Goal: Task Accomplishment & Management: Use online tool/utility

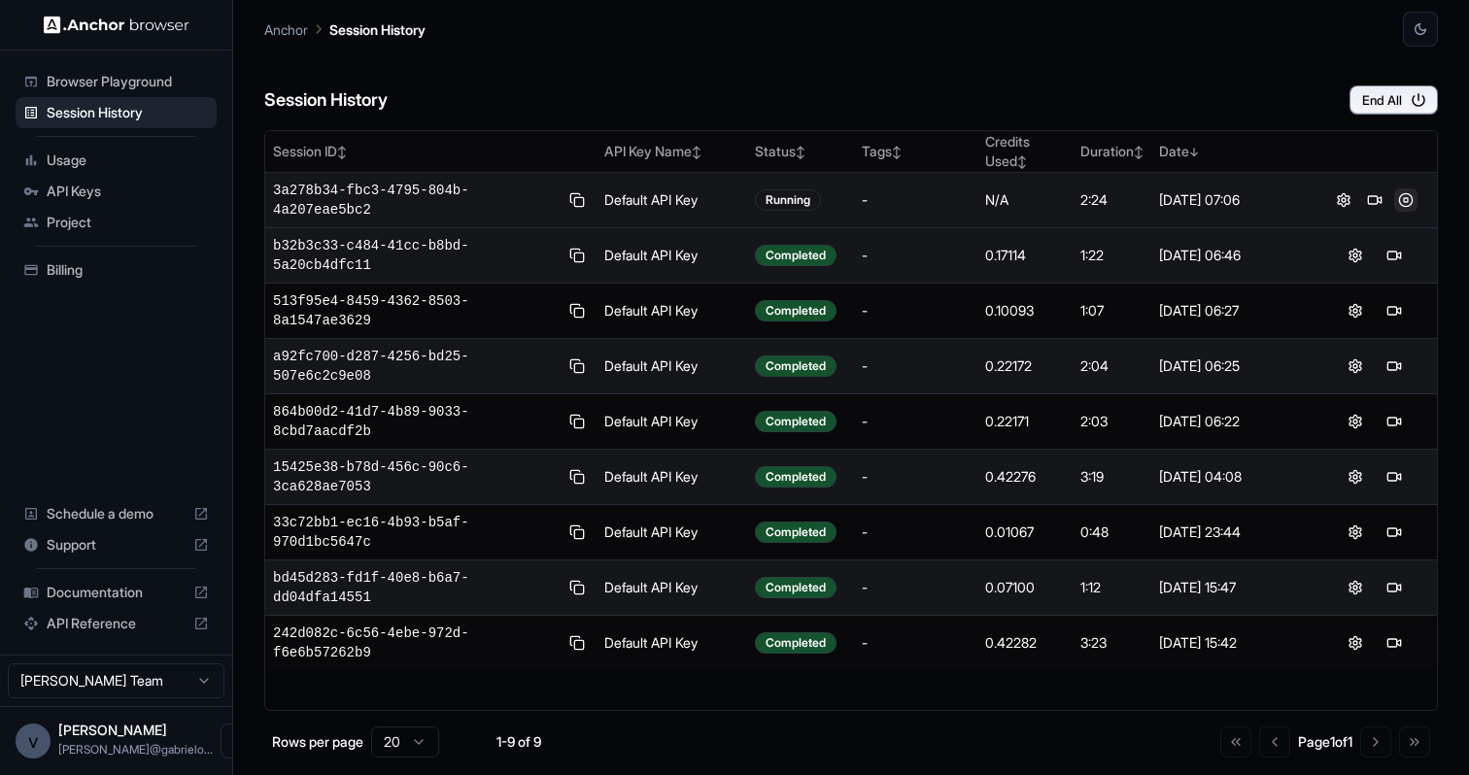
click at [1403, 200] on button at bounding box center [1405, 200] width 23 height 23
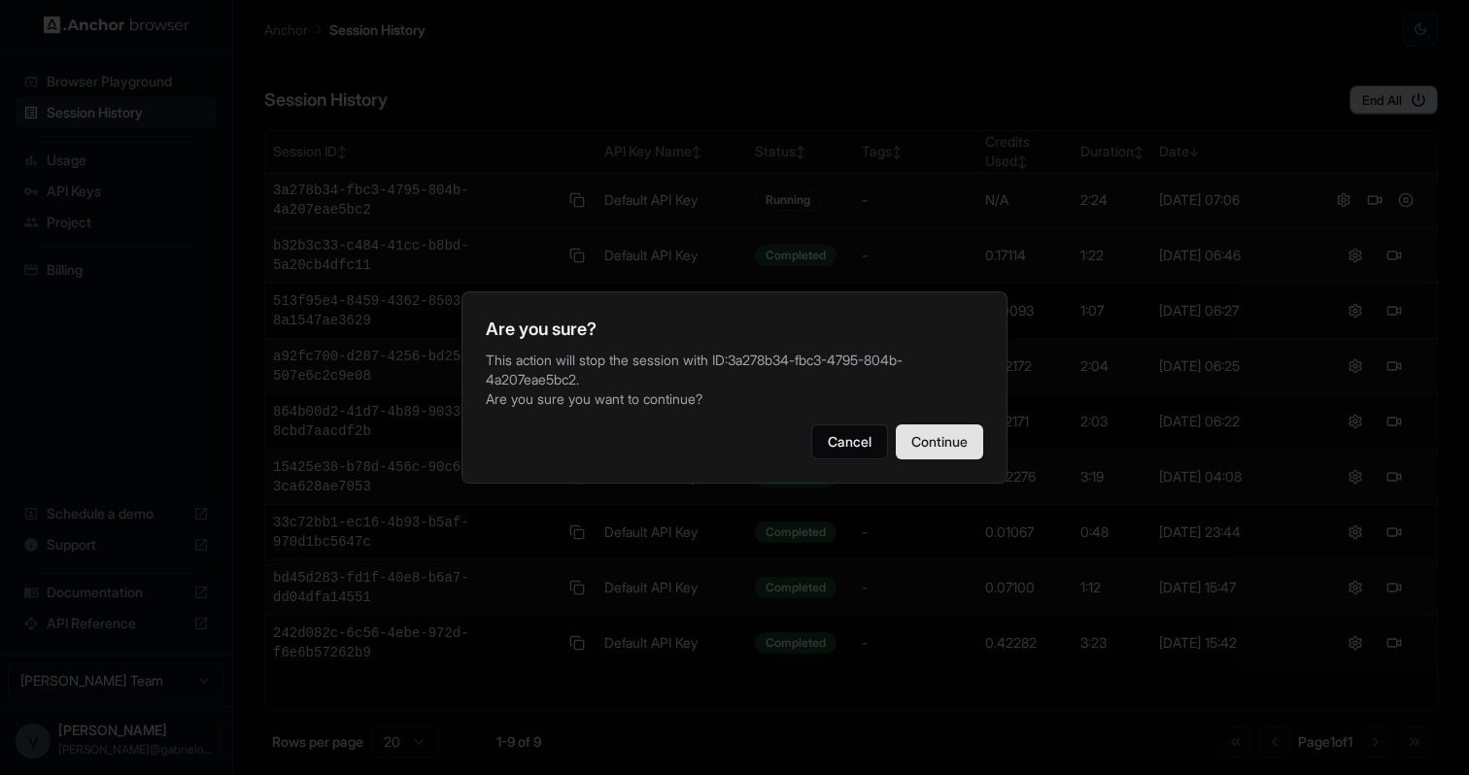
click at [950, 437] on button "Continue" at bounding box center [939, 442] width 87 height 35
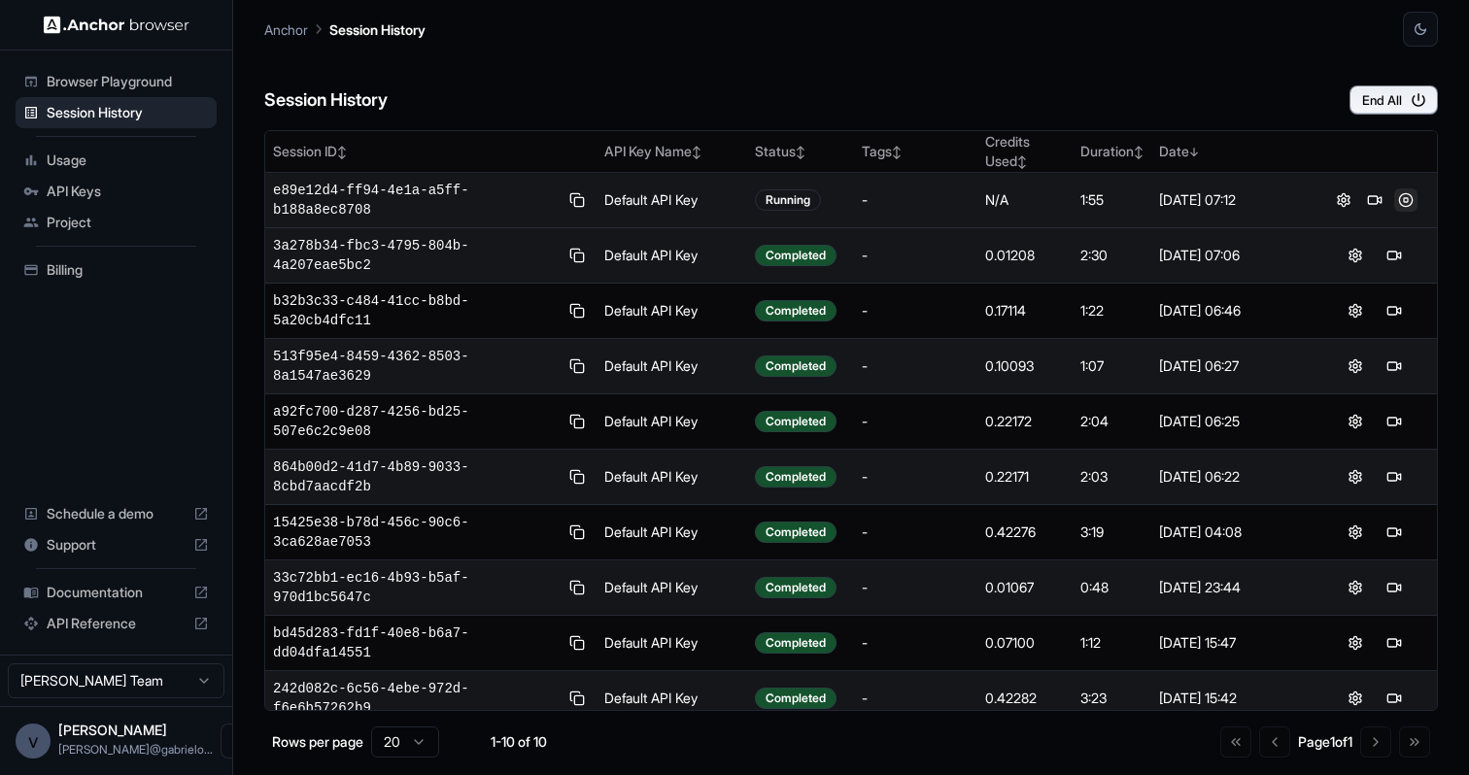
click at [1407, 197] on button at bounding box center [1405, 200] width 23 height 23
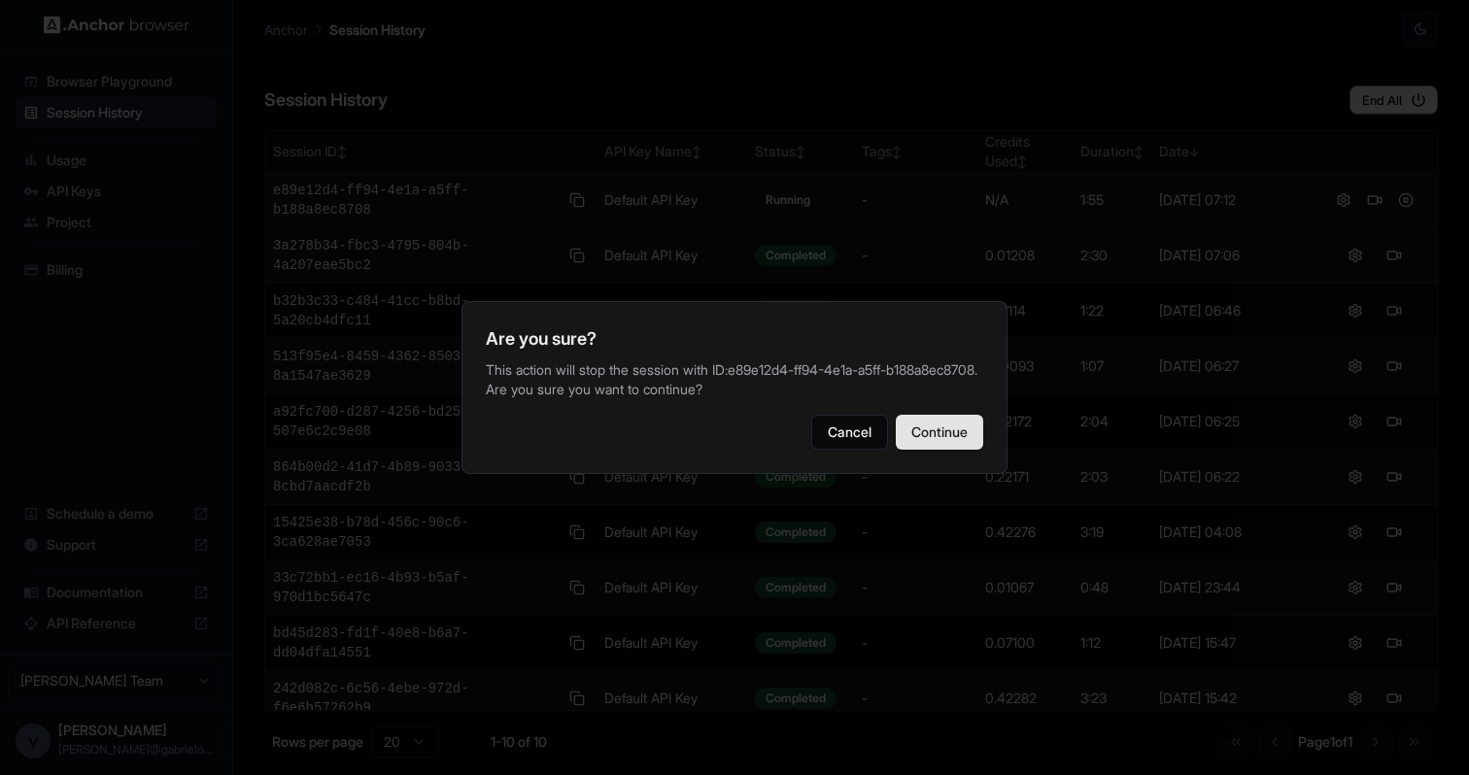
click at [958, 430] on button "Continue" at bounding box center [939, 432] width 87 height 35
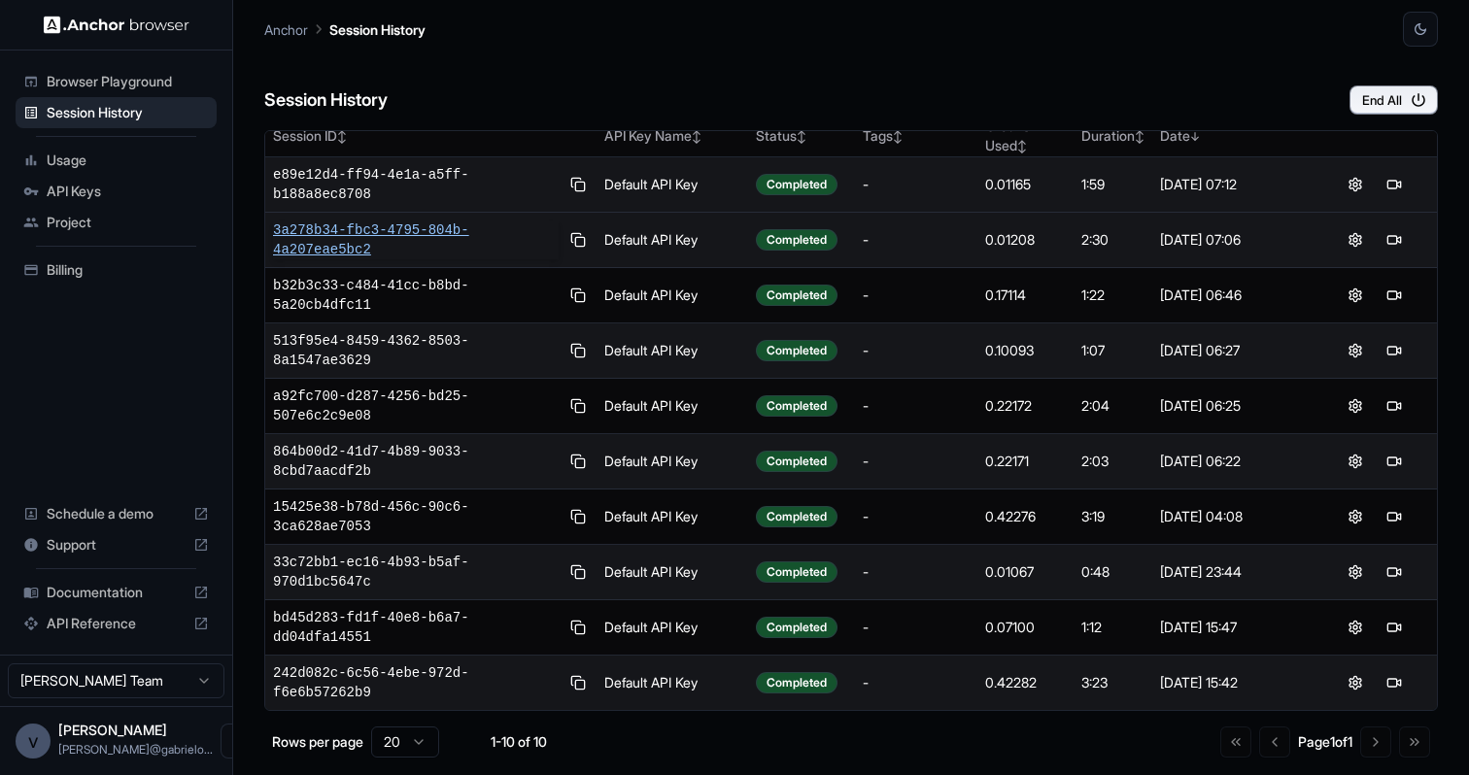
scroll to position [16, 0]
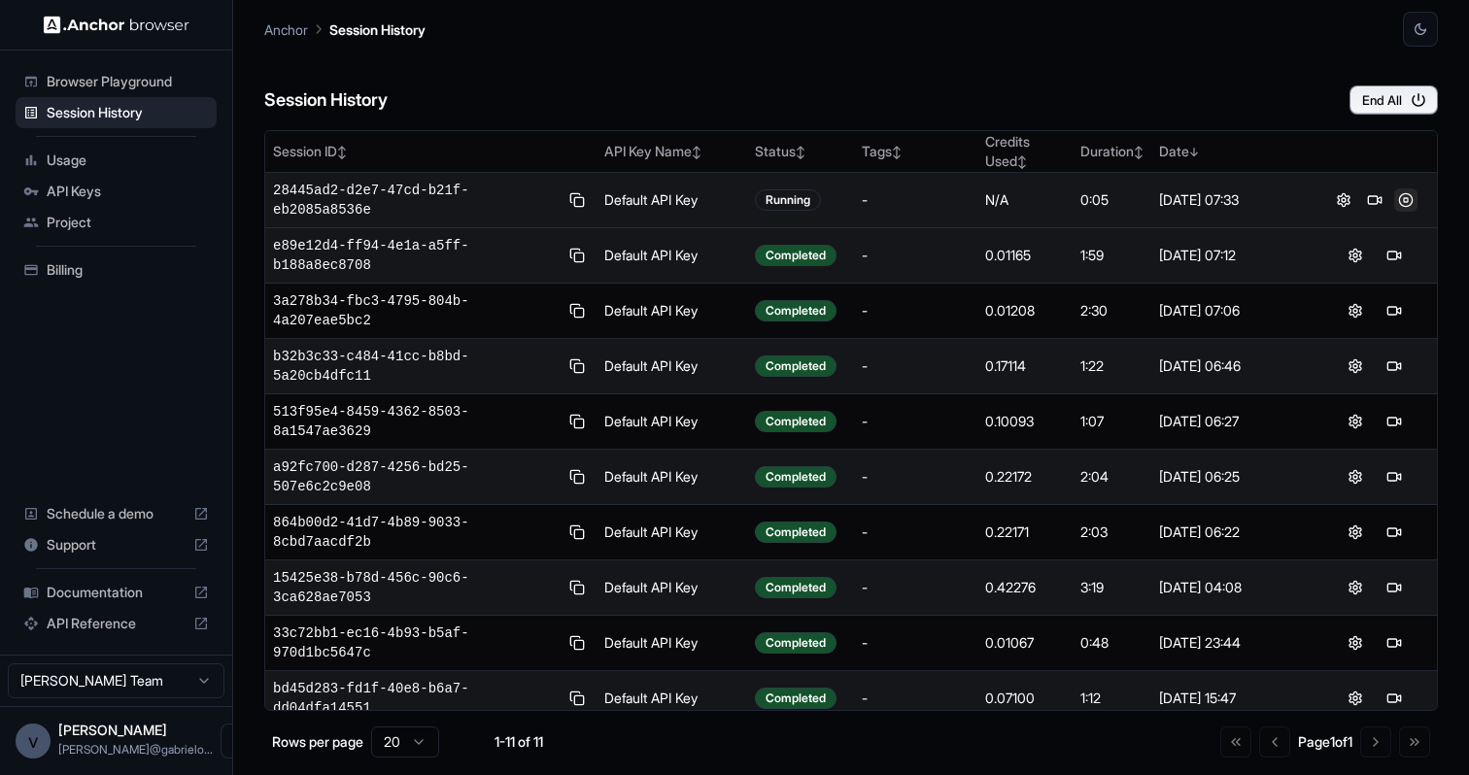
click at [1412, 198] on button at bounding box center [1405, 200] width 23 height 23
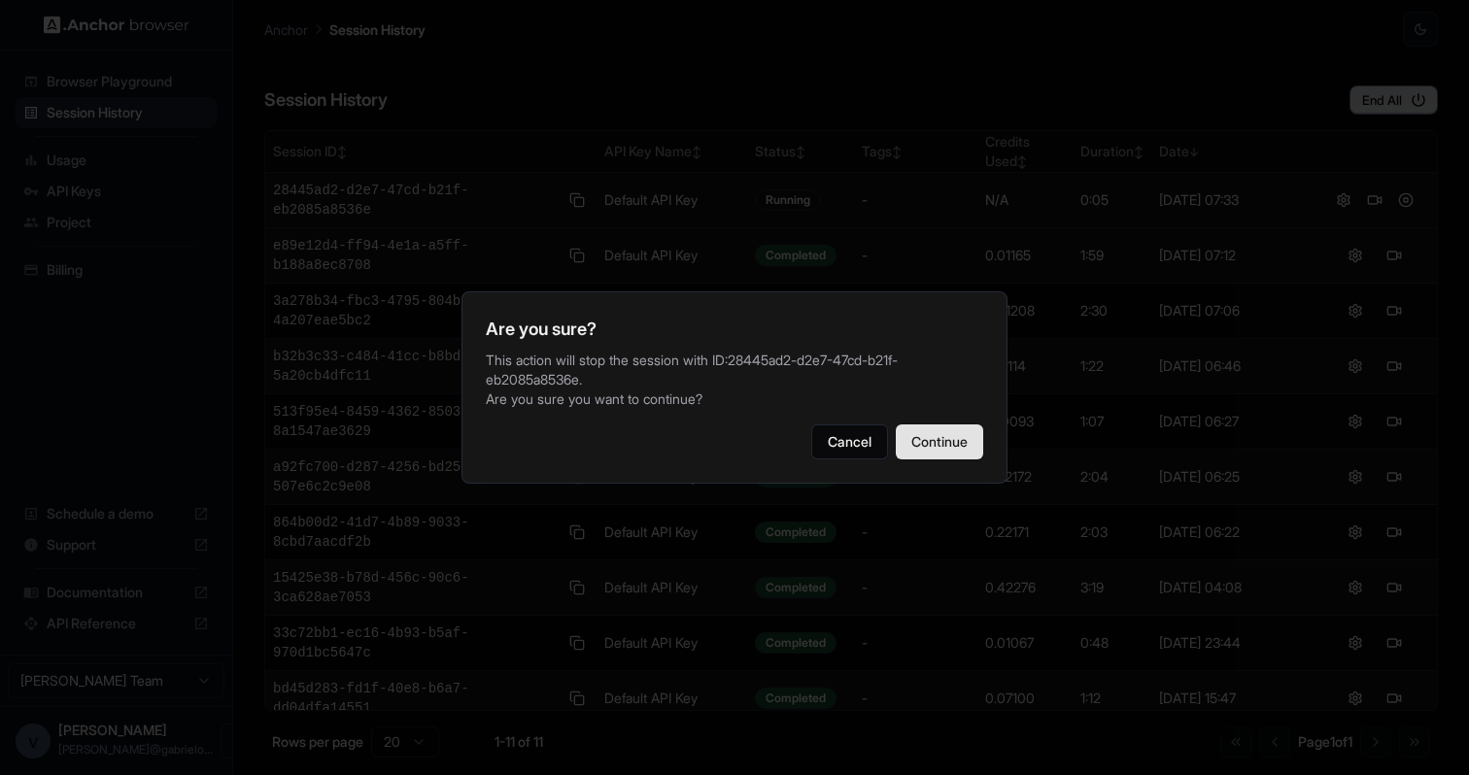
click at [942, 435] on button "Continue" at bounding box center [939, 442] width 87 height 35
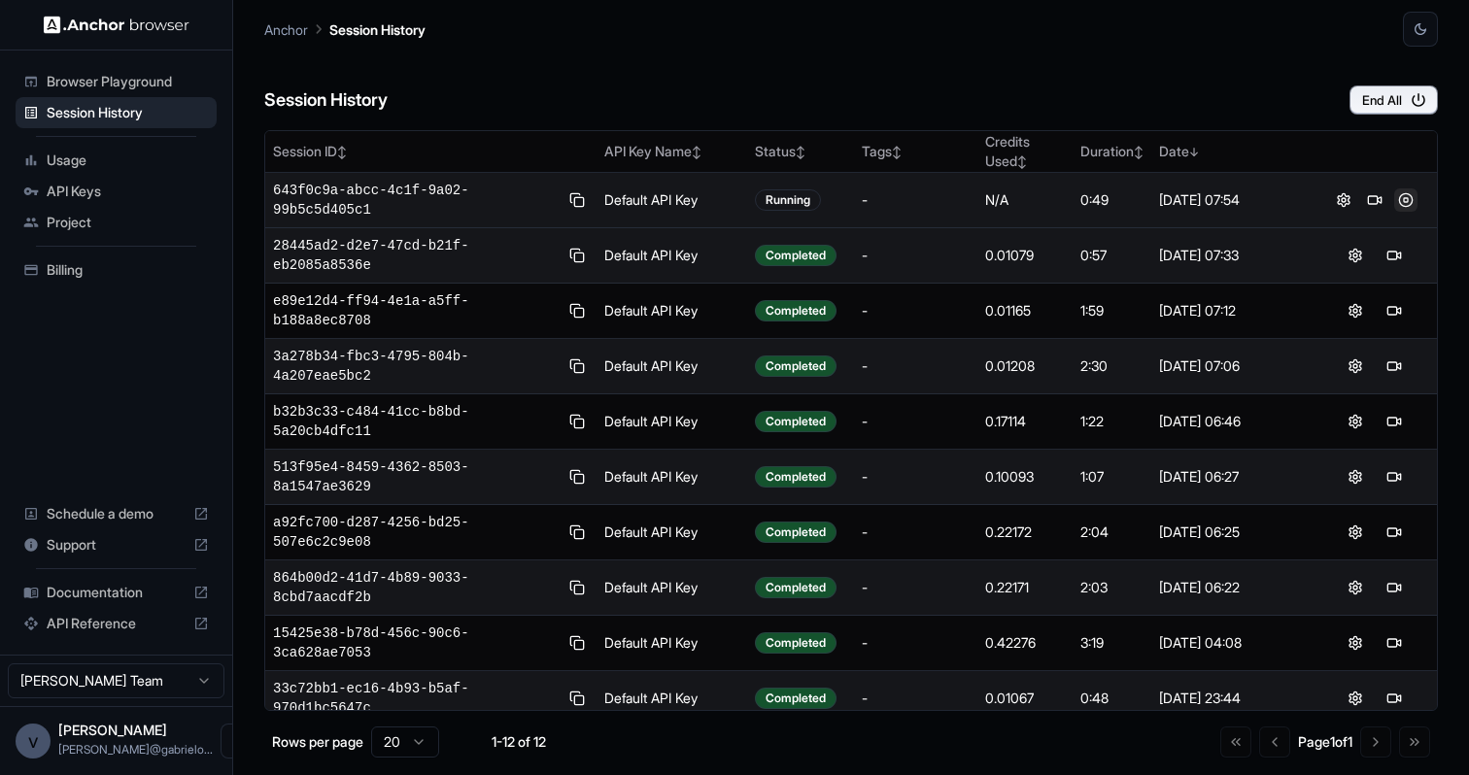
click at [1397, 201] on button at bounding box center [1405, 200] width 23 height 23
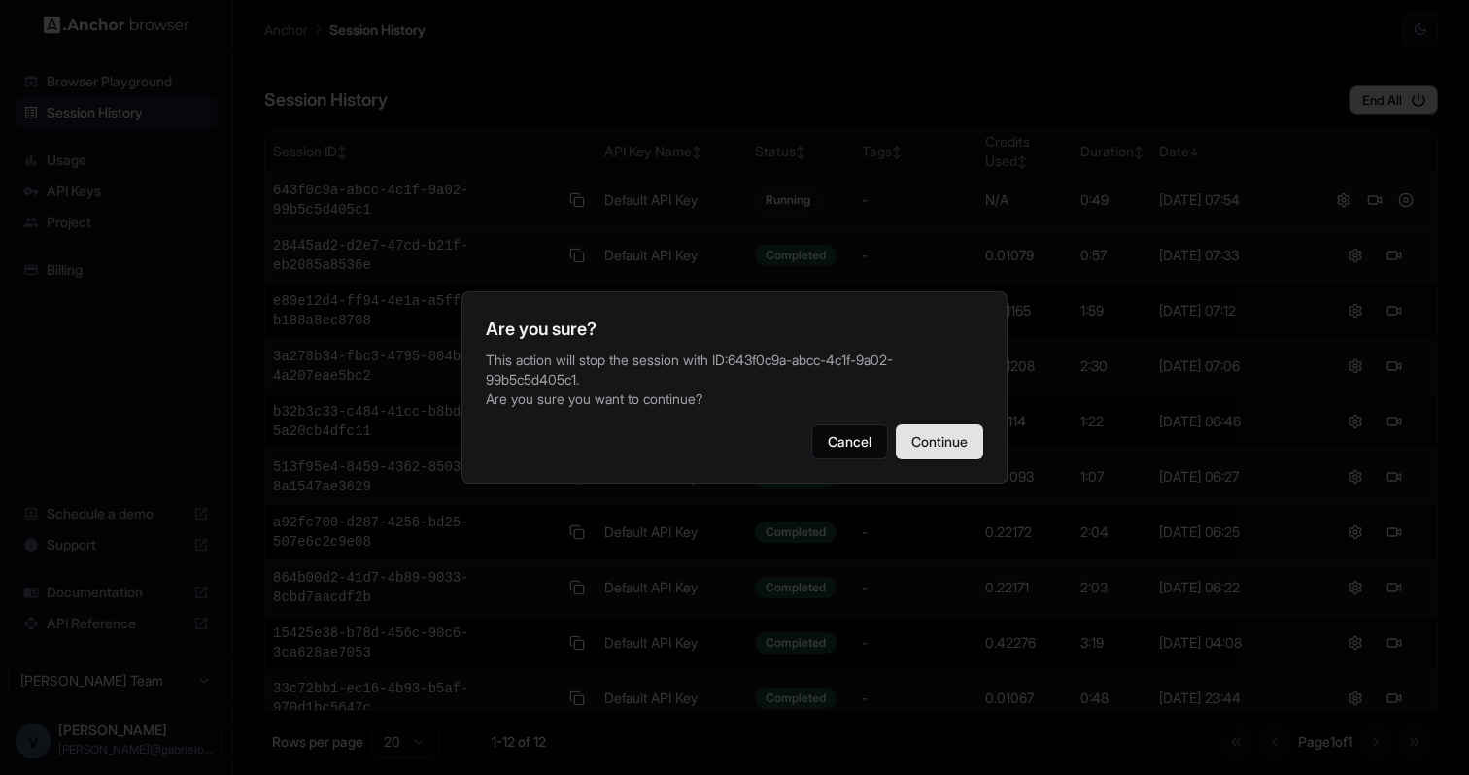
click at [965, 429] on button "Continue" at bounding box center [939, 442] width 87 height 35
